Goal: Task Accomplishment & Management: Complete application form

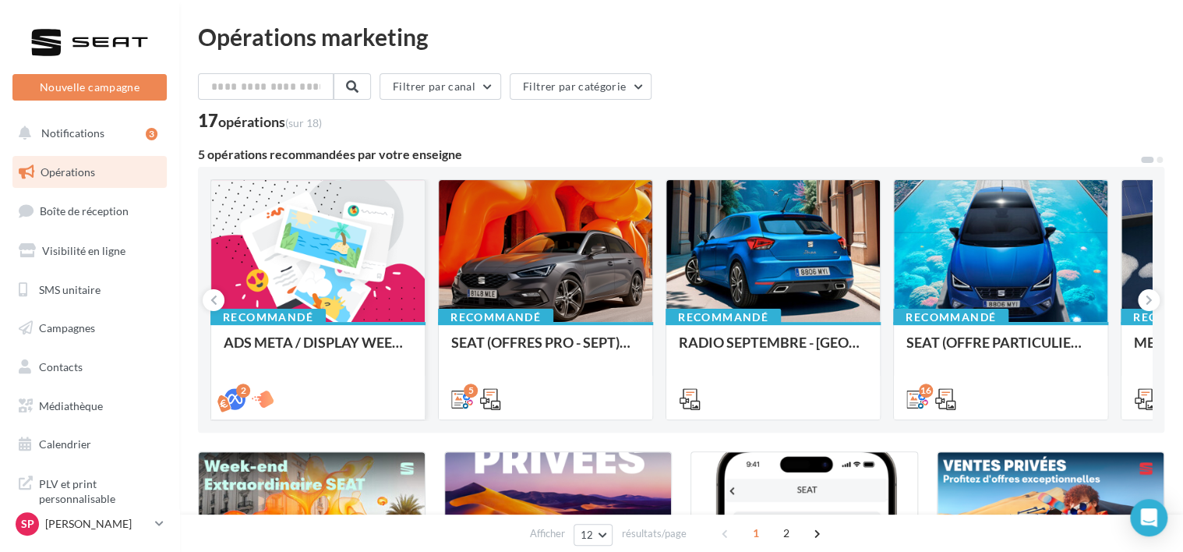
click at [285, 270] on div at bounding box center [317, 251] width 213 height 143
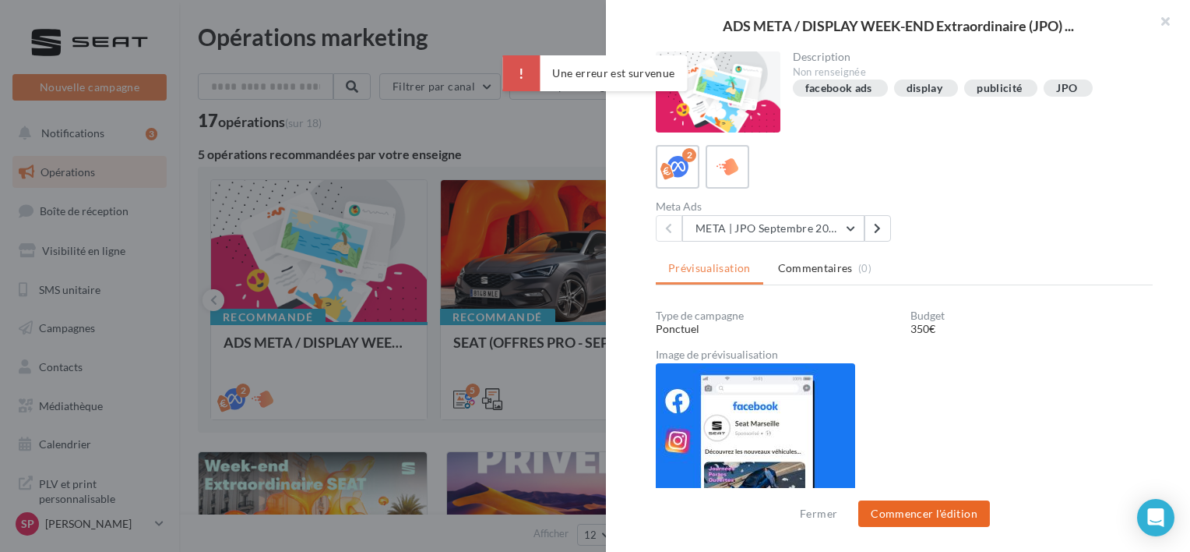
click at [941, 513] on button "Commencer l'édition" at bounding box center [925, 513] width 132 height 26
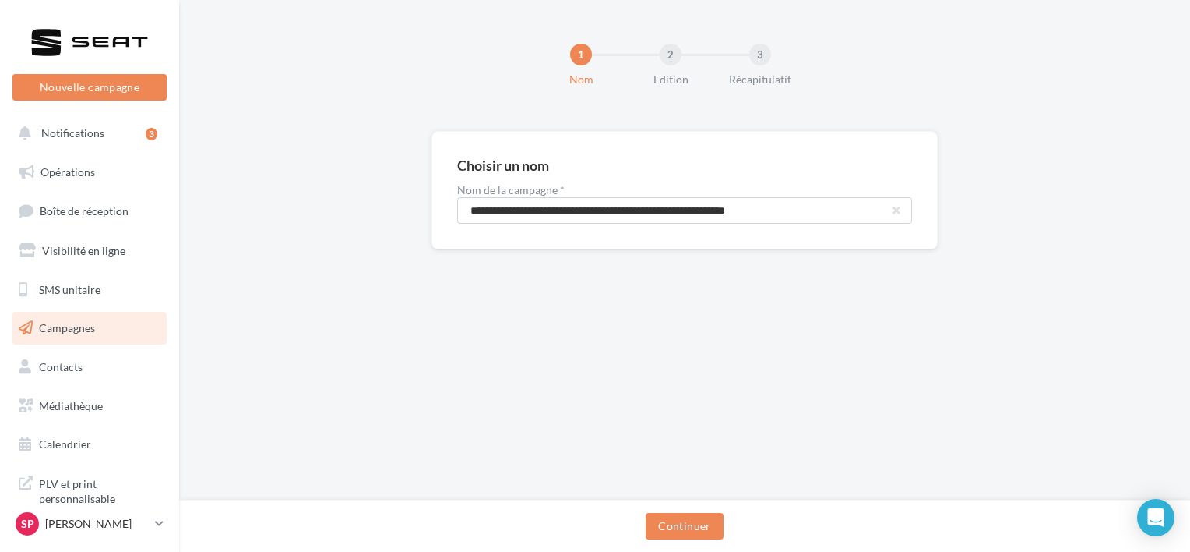
click at [71, 330] on span "Campagnes" at bounding box center [67, 327] width 56 height 13
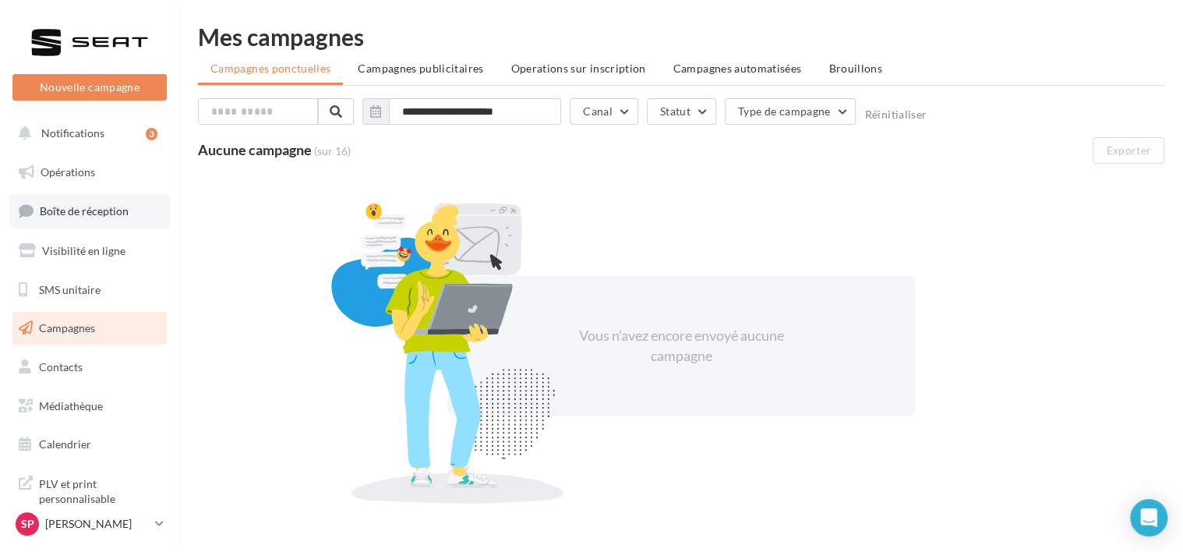
click at [87, 211] on span "Boîte de réception" at bounding box center [84, 210] width 89 height 13
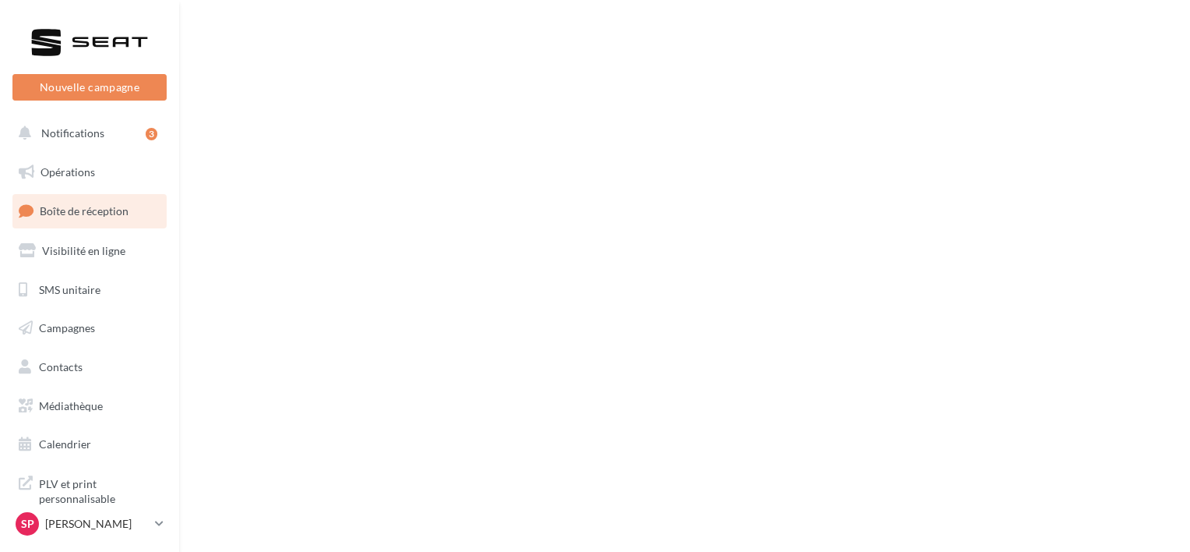
click at [86, 160] on link "Opérations" at bounding box center [89, 172] width 160 height 33
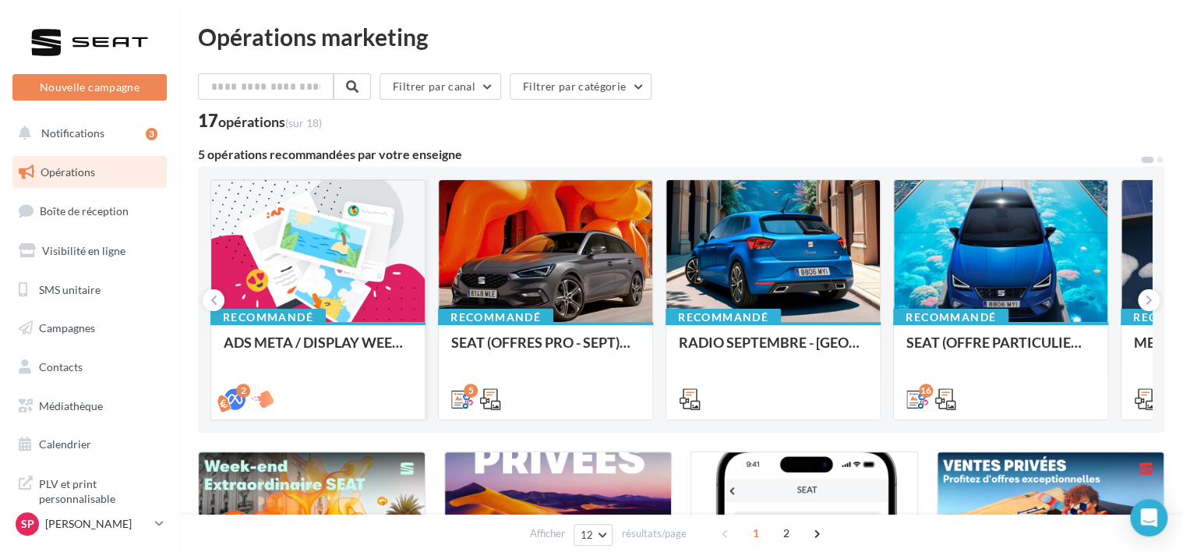
click at [297, 250] on div at bounding box center [317, 251] width 213 height 143
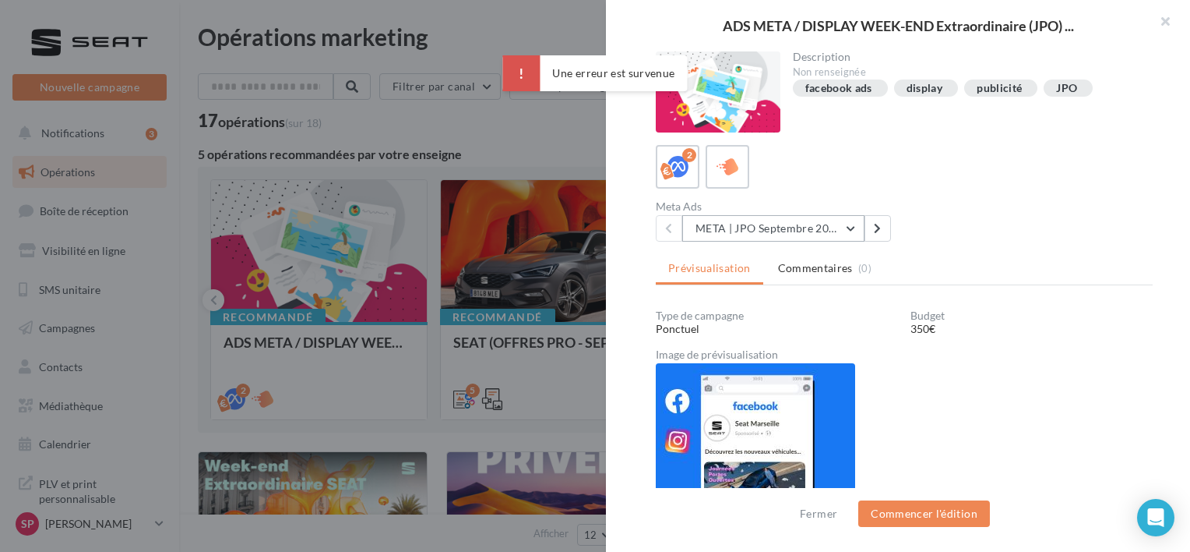
click at [853, 229] on button "META | JPO Septembre 2025 - Lead Ads" at bounding box center [773, 228] width 182 height 26
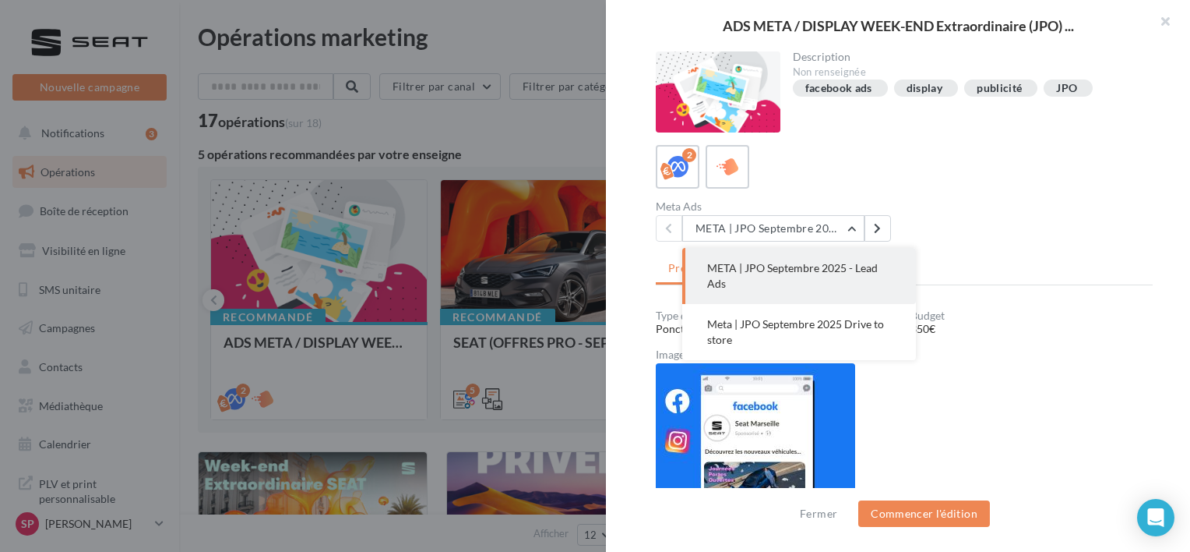
click at [916, 228] on div "Meta Ads META | JPO Septembre 2025 - Lead Ads META | JPO Septembre 2025 - Lead …" at bounding box center [910, 221] width 509 height 41
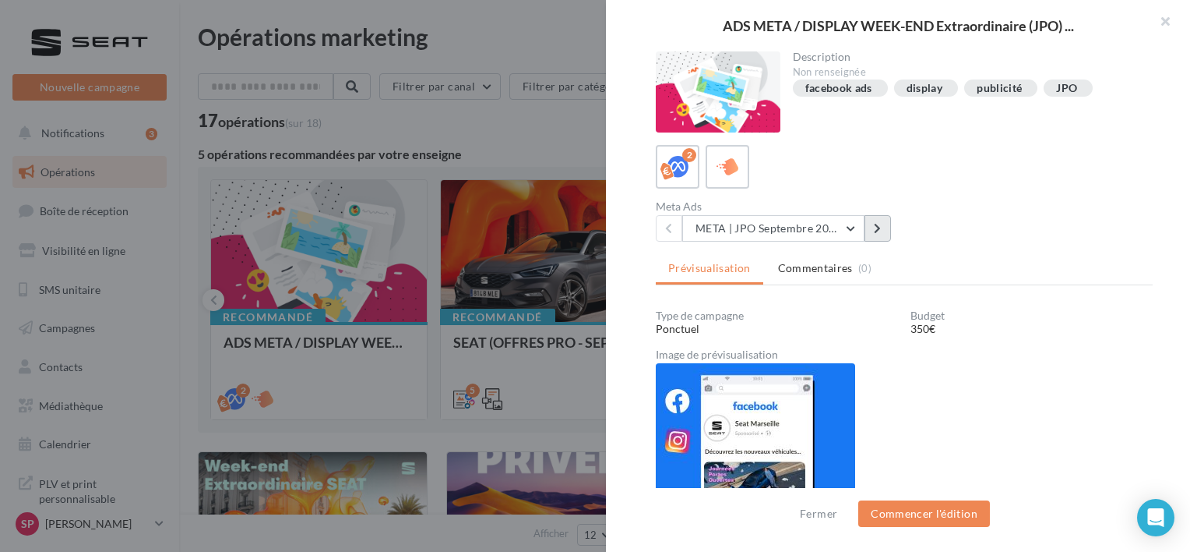
click at [880, 229] on icon at bounding box center [877, 228] width 7 height 11
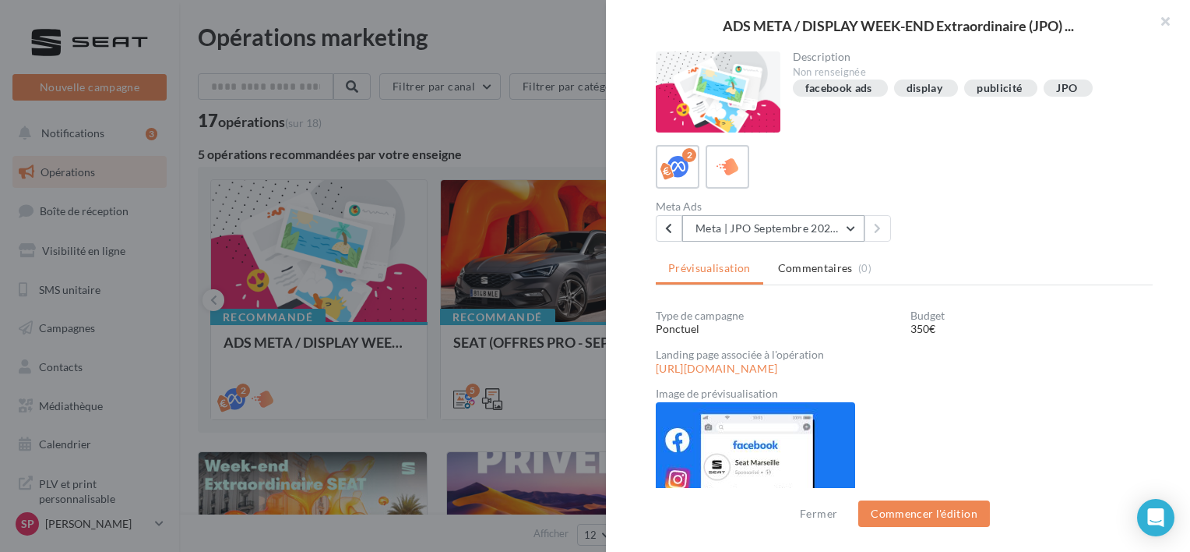
click at [854, 223] on button "Meta | JPO Septembre 2025 Drive to store" at bounding box center [773, 228] width 182 height 26
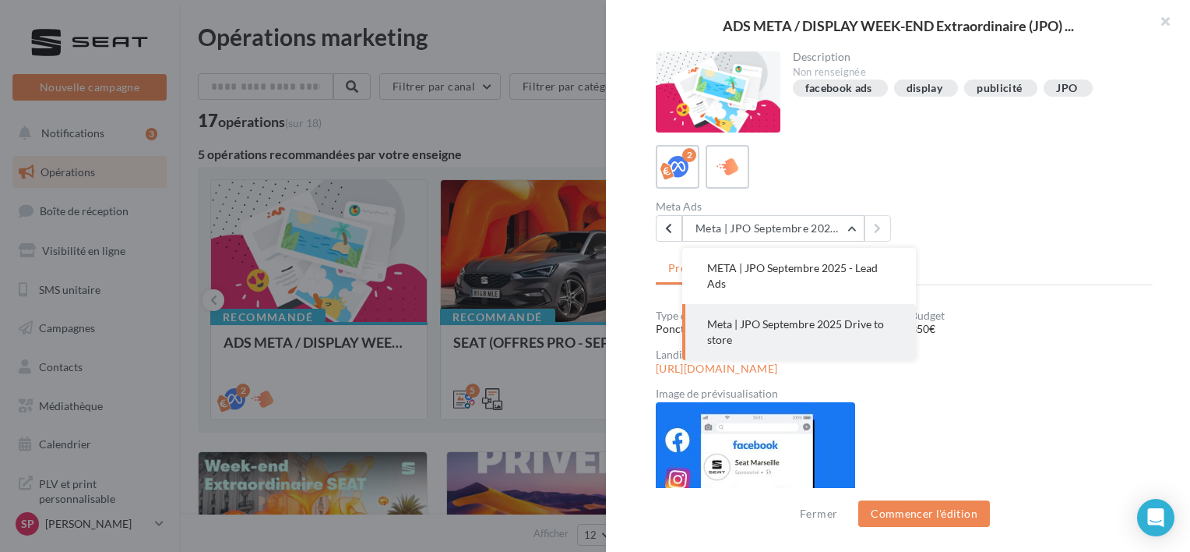
click at [1119, 217] on div "Meta Ads Meta | JPO Septembre 2025 Drive to store META | JPO Septembre 2025 - L…" at bounding box center [910, 221] width 509 height 41
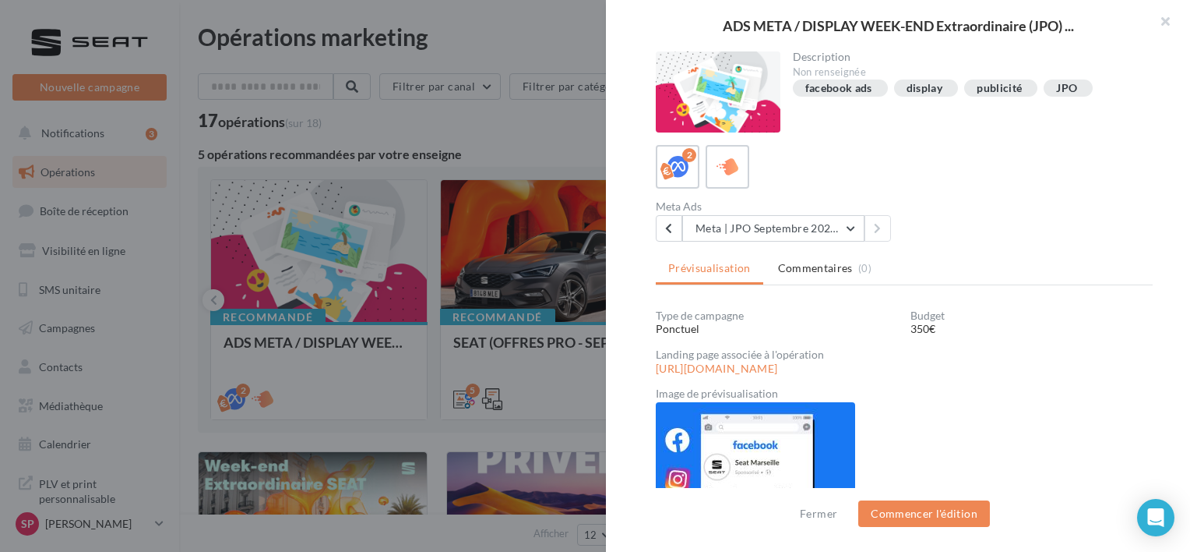
click at [1119, 217] on div "Meta Ads Meta | JPO Septembre 2025 Drive to store META | JPO Septembre 2025 - L…" at bounding box center [910, 221] width 509 height 41
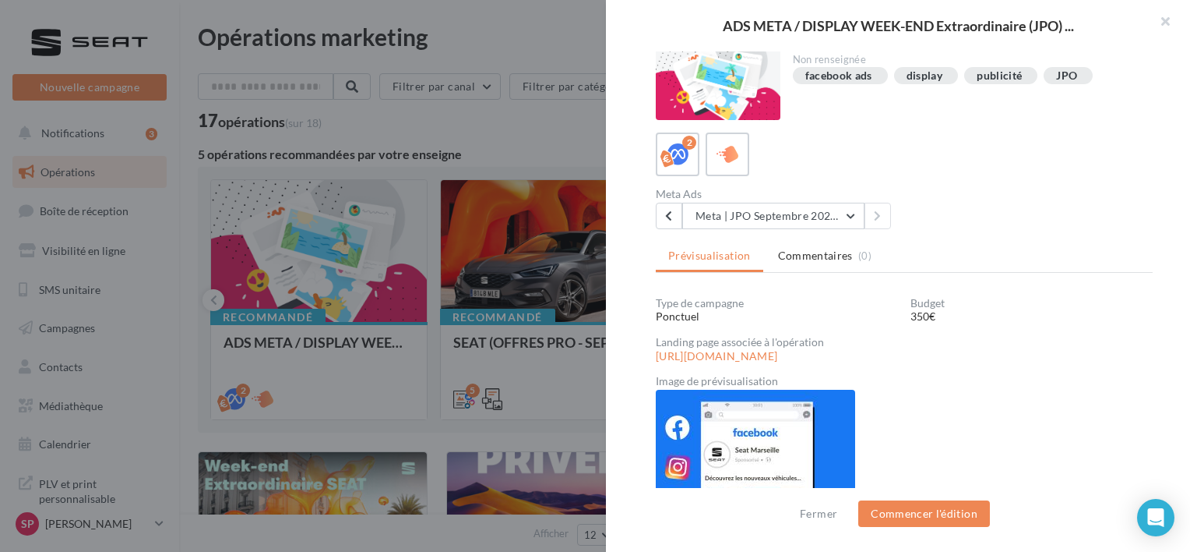
scroll to position [11, 0]
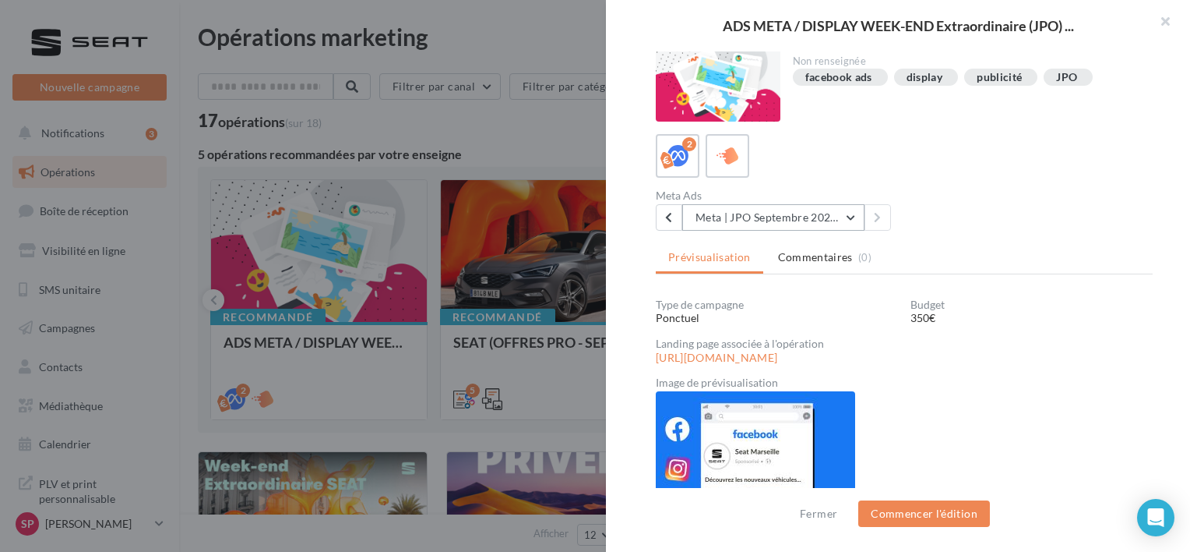
click at [857, 220] on button "Meta | JPO Septembre 2025 Drive to store" at bounding box center [773, 217] width 182 height 26
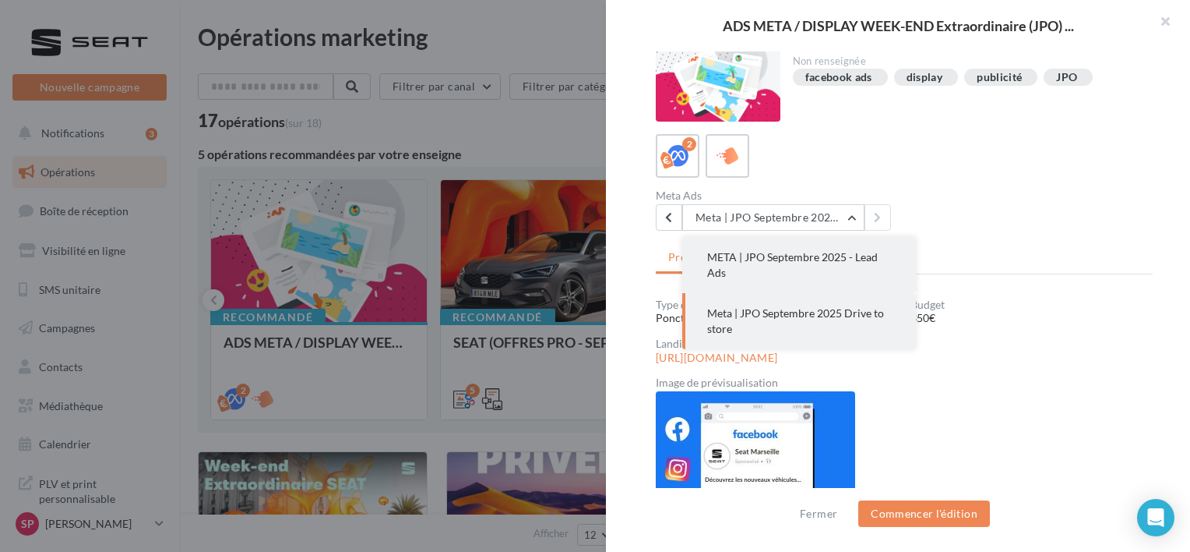
click at [844, 256] on span "META | JPO Septembre 2025 - Lead Ads" at bounding box center [792, 264] width 171 height 29
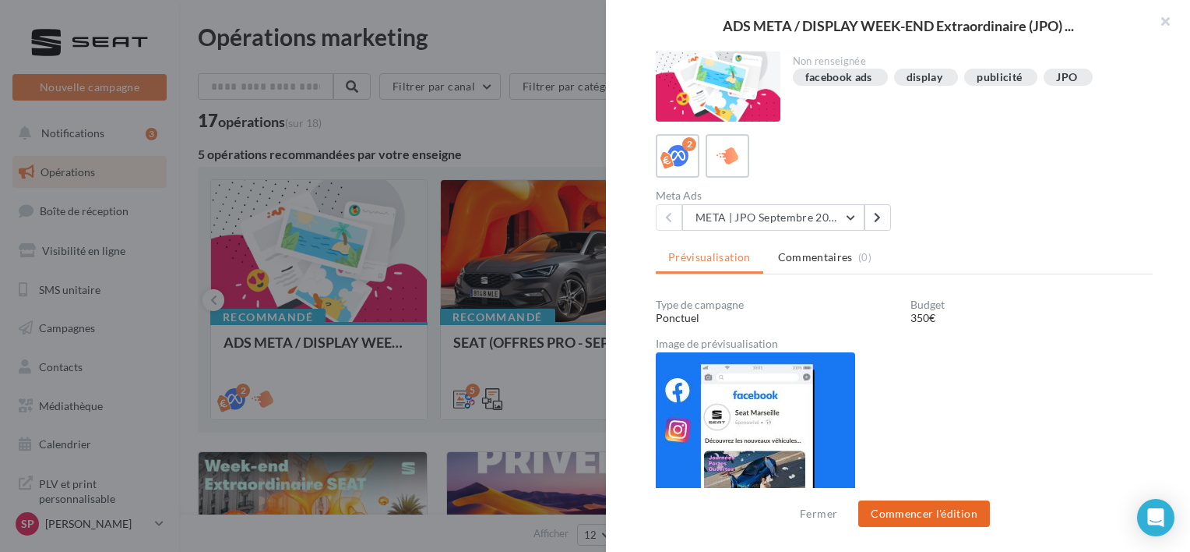
click at [959, 514] on button "Commencer l'édition" at bounding box center [925, 513] width 132 height 26
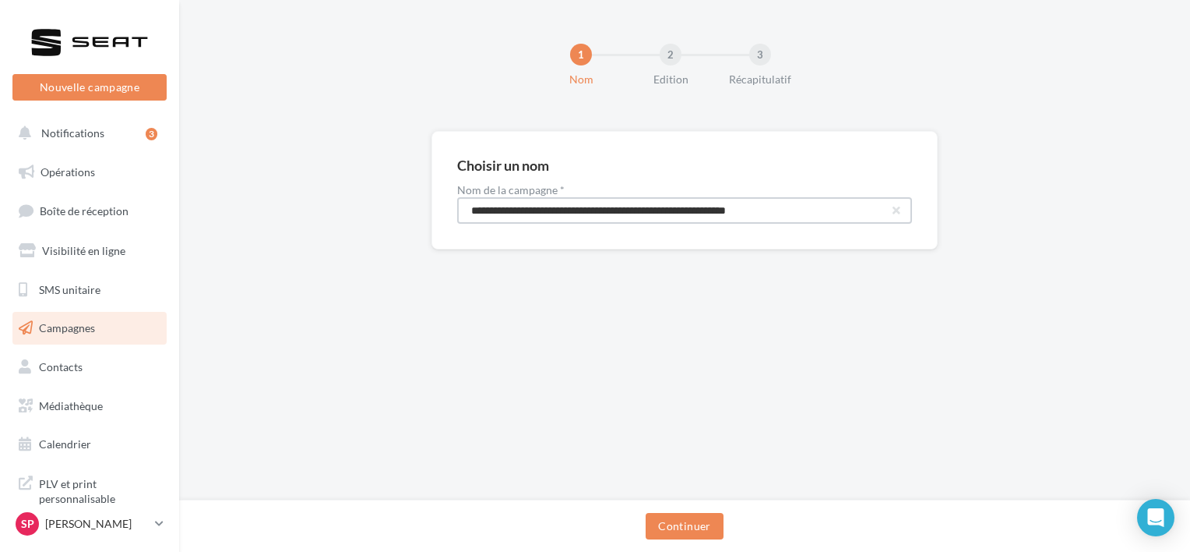
click at [827, 208] on input "**********" at bounding box center [684, 210] width 455 height 26
click at [827, 207] on input "**********" at bounding box center [684, 210] width 455 height 26
type input "**********"
click at [682, 524] on button "Continuer" at bounding box center [684, 526] width 77 height 26
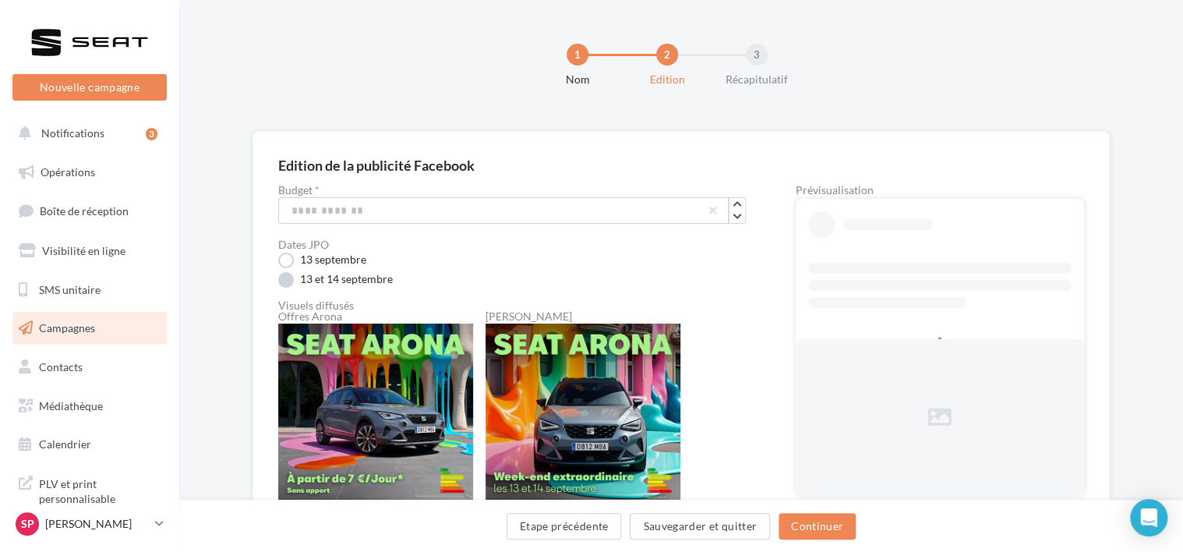
click at [286, 280] on label "13 et 14 septembre" at bounding box center [335, 280] width 115 height 16
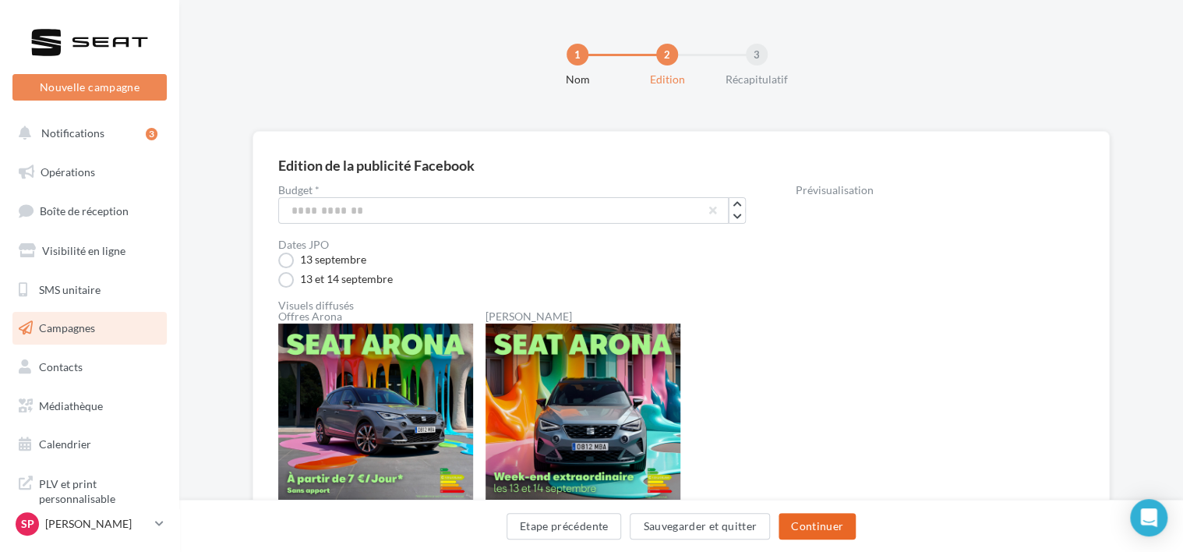
click at [813, 524] on button "Continuer" at bounding box center [816, 526] width 77 height 26
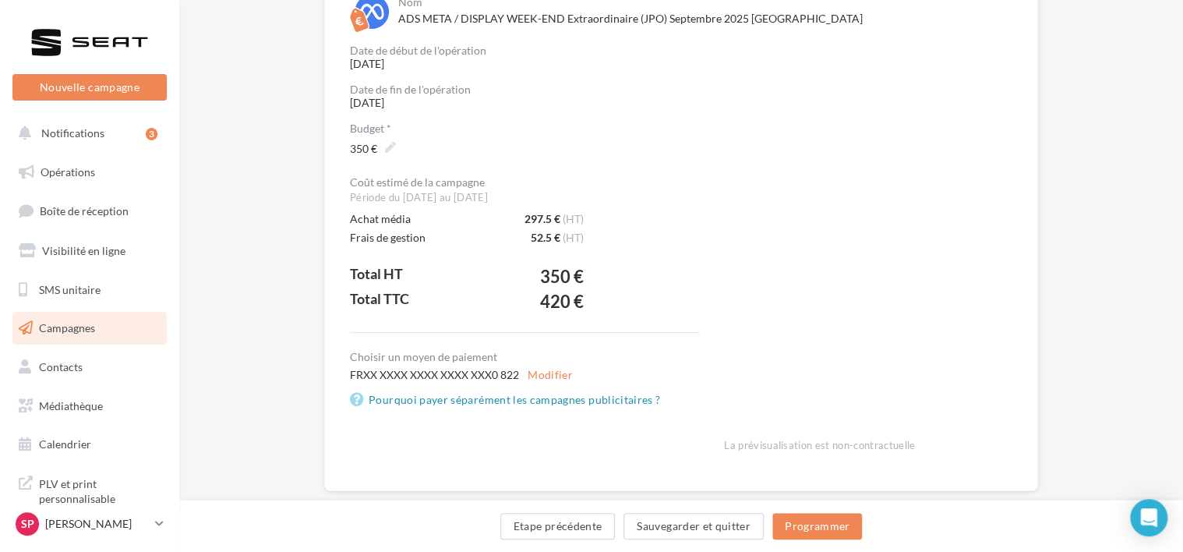
scroll to position [221, 0]
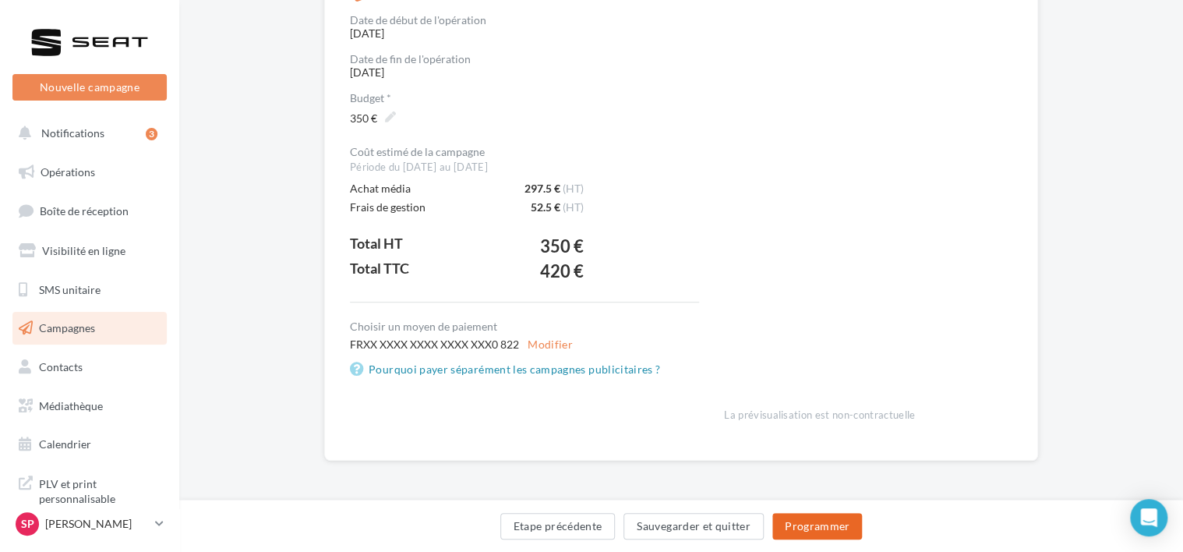
click at [826, 528] on button "Programmer" at bounding box center [817, 526] width 90 height 26
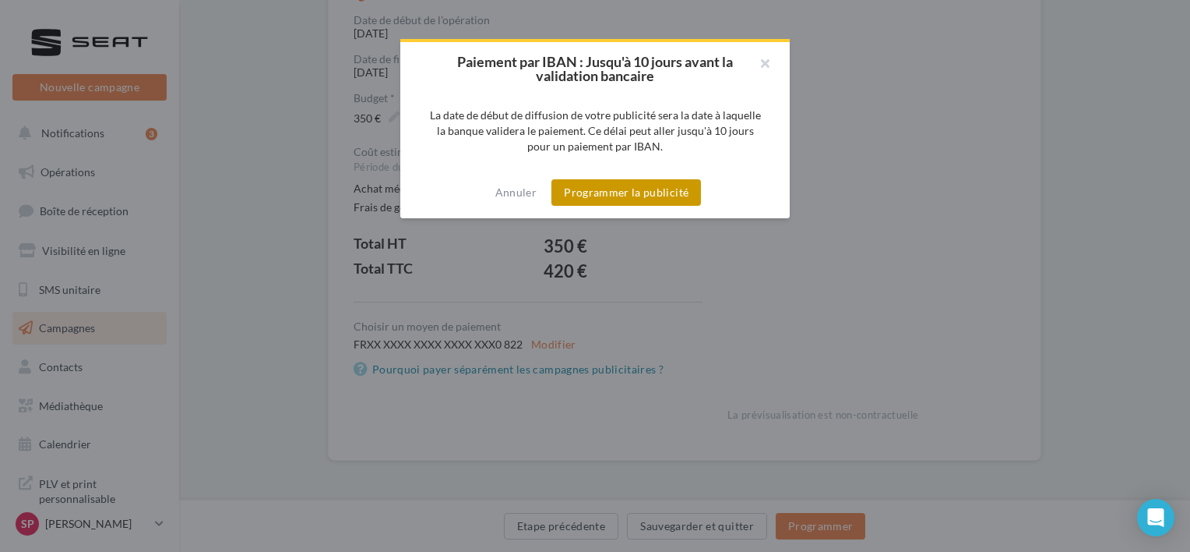
click at [640, 192] on button "Programmer la publicité" at bounding box center [627, 192] width 150 height 26
